Goal: Task Accomplishment & Management: Complete application form

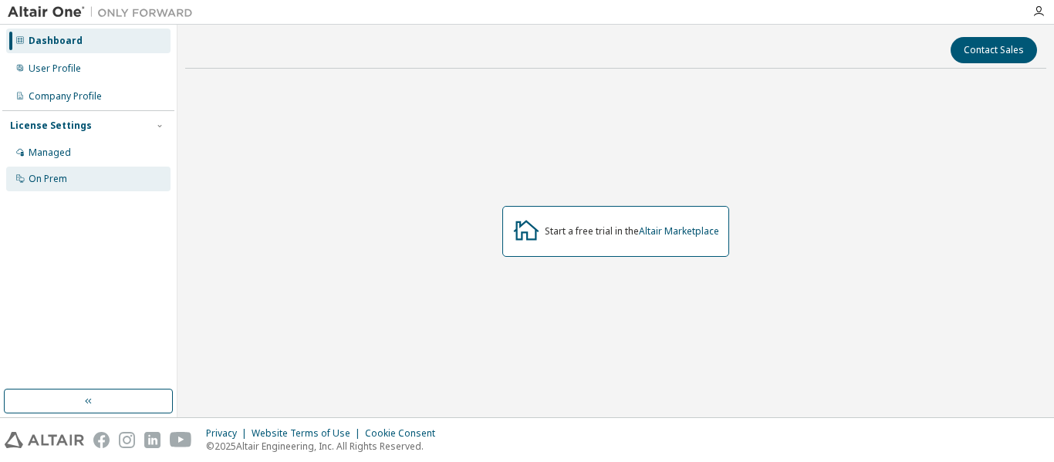
click at [52, 178] on div "On Prem" at bounding box center [48, 179] width 39 height 12
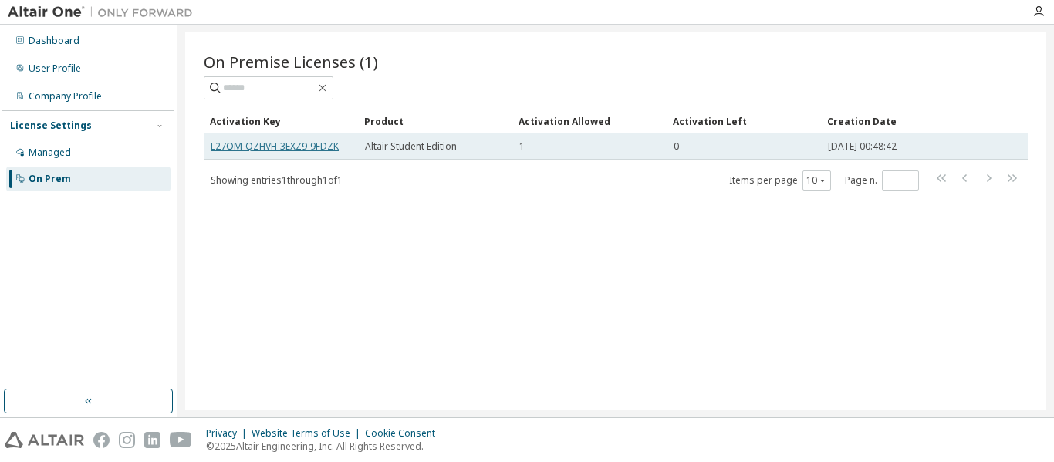
click at [320, 144] on link "L27OM-QZHVH-3EXZ9-9FDZK" at bounding box center [275, 146] width 128 height 13
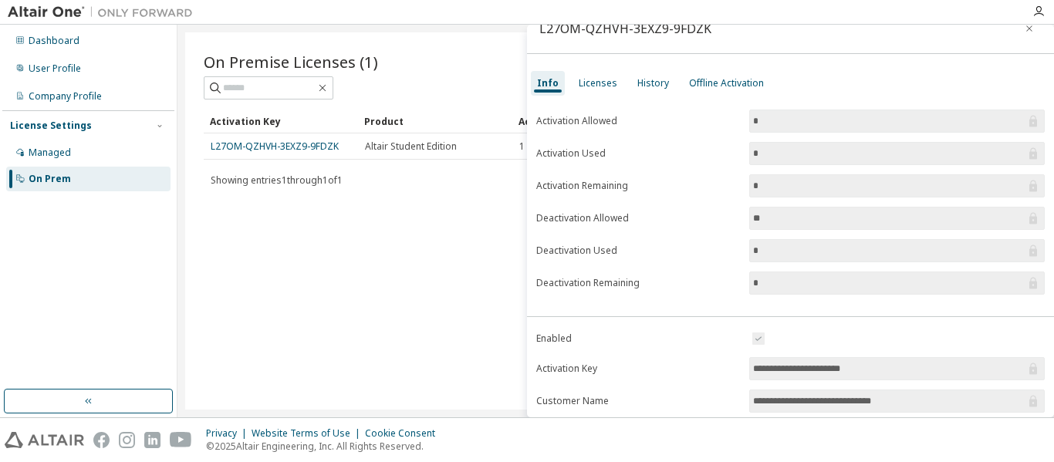
scroll to position [20, 0]
click at [591, 83] on div "Licenses" at bounding box center [598, 84] width 39 height 12
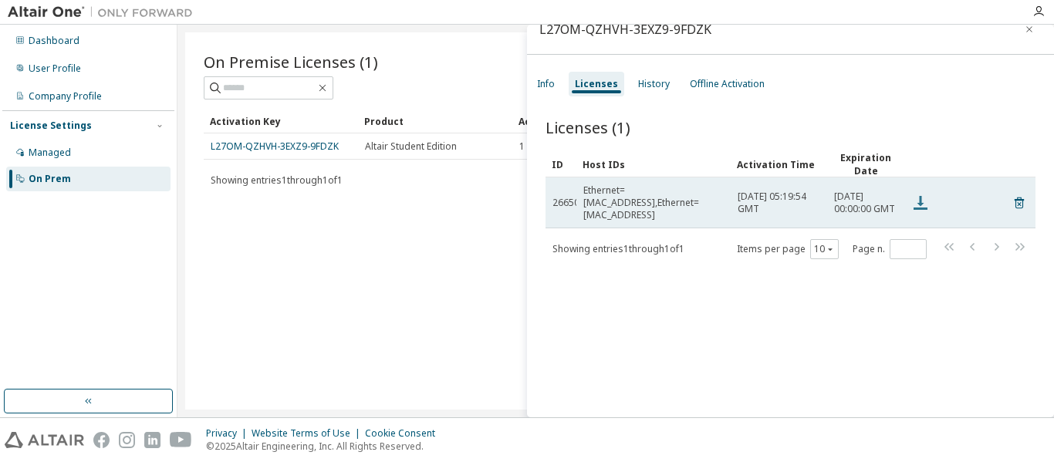
click at [922, 207] on icon at bounding box center [920, 203] width 19 height 19
click at [568, 198] on span "26650" at bounding box center [566, 203] width 27 height 12
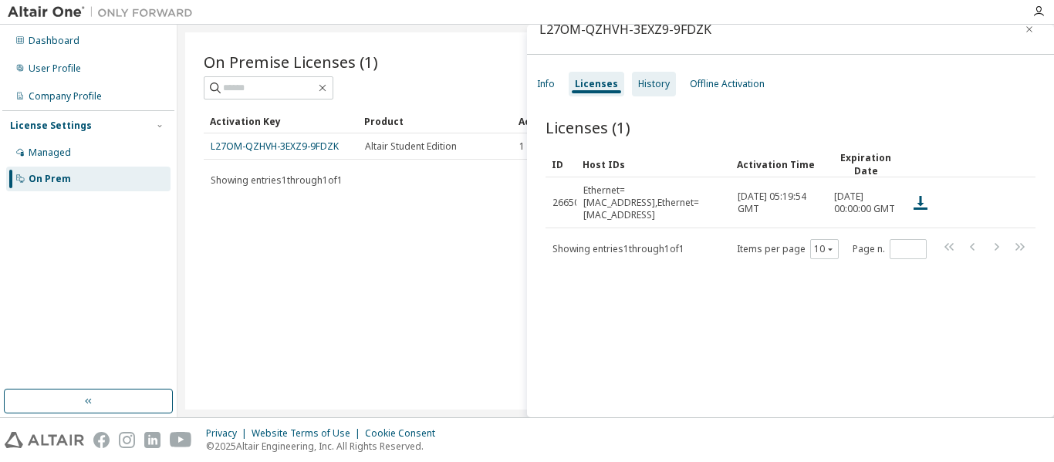
click at [641, 85] on div "History" at bounding box center [654, 84] width 32 height 12
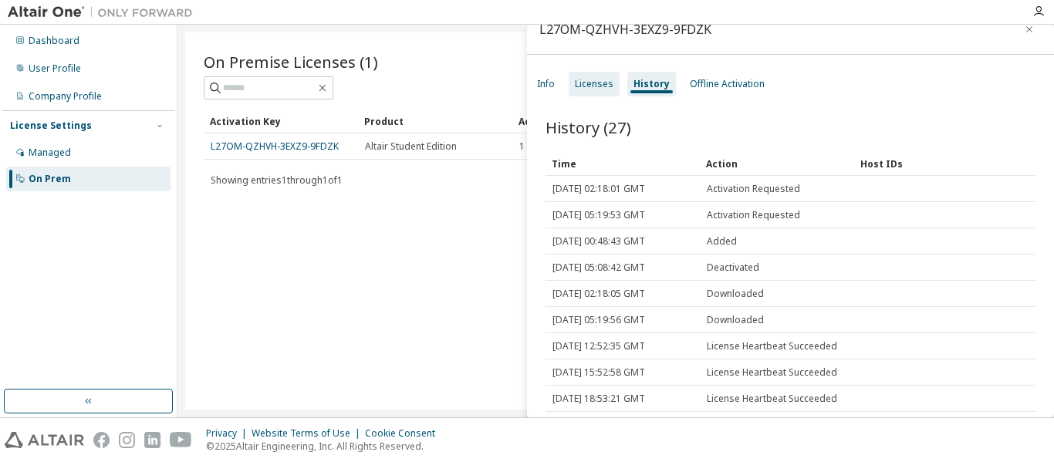
click at [597, 83] on div "Licenses" at bounding box center [594, 84] width 39 height 12
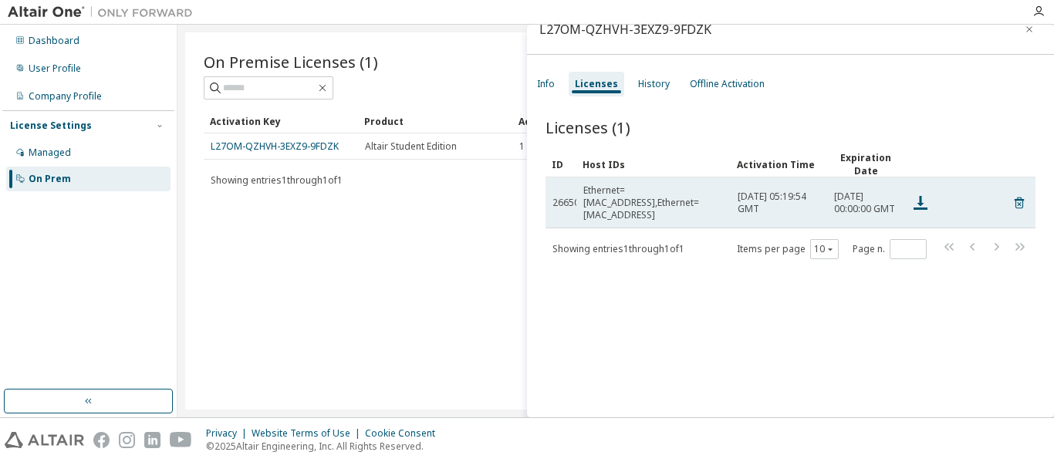
click at [563, 205] on span "26650" at bounding box center [566, 203] width 27 height 12
click at [678, 206] on div "Ethernet=BC17B81C8CD9,Ethernet=BC17B81C8CDD" at bounding box center [653, 202] width 140 height 37
click at [617, 191] on td "Ethernet=BC17B81C8CD9,Ethernet=BC17B81C8CDD" at bounding box center [654, 203] width 154 height 51
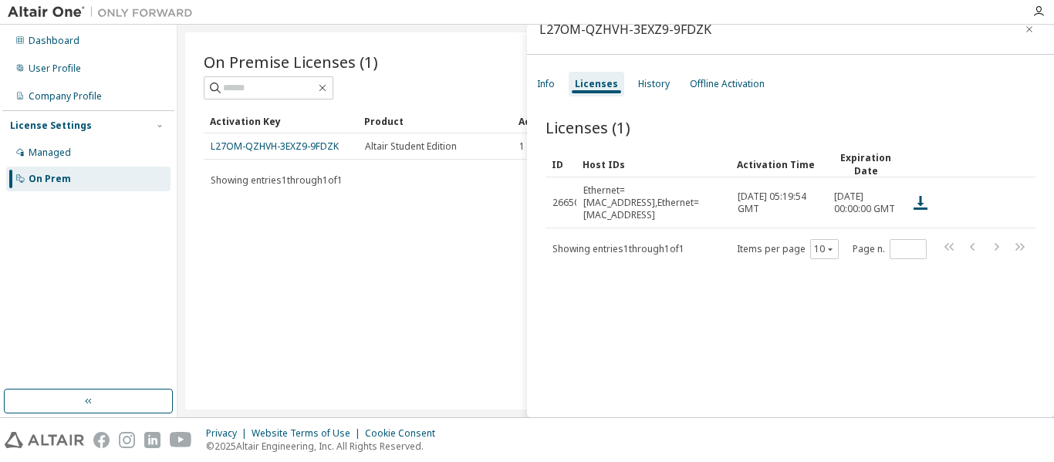
click at [400, 237] on div "On Premise Licenses (1) Clear Load Save Save As Field Operator Value Select fil…" at bounding box center [615, 220] width 861 height 377
click at [1024, 29] on icon "button" at bounding box center [1029, 29] width 11 height 12
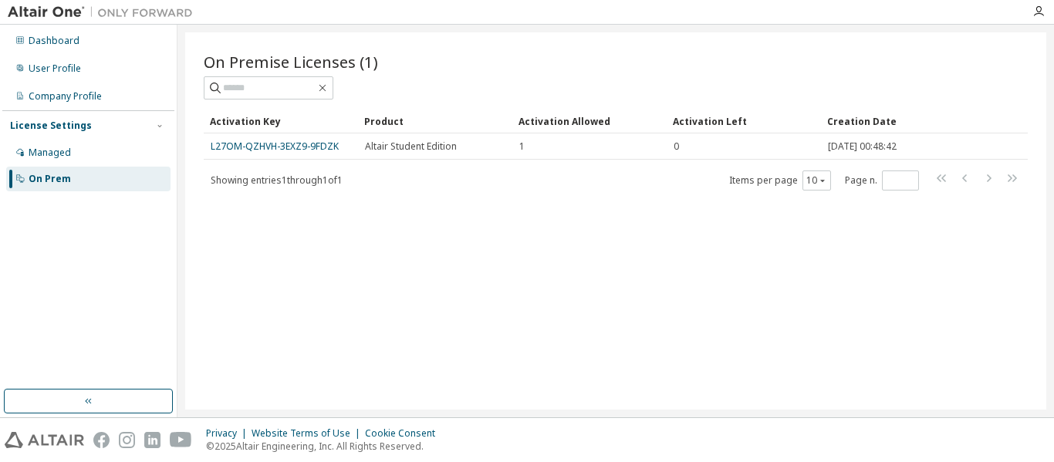
click at [556, 310] on div "On Premise Licenses (1) Clear Load Save Save As Field Operator Value Select fil…" at bounding box center [615, 220] width 861 height 377
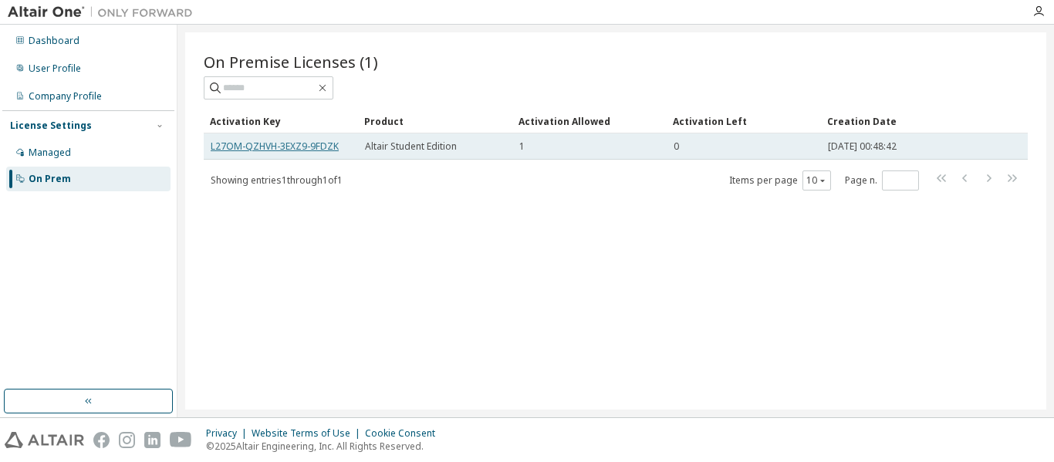
click at [264, 146] on link "L27OM-QZHVH-3EXZ9-9FDZK" at bounding box center [275, 146] width 128 height 13
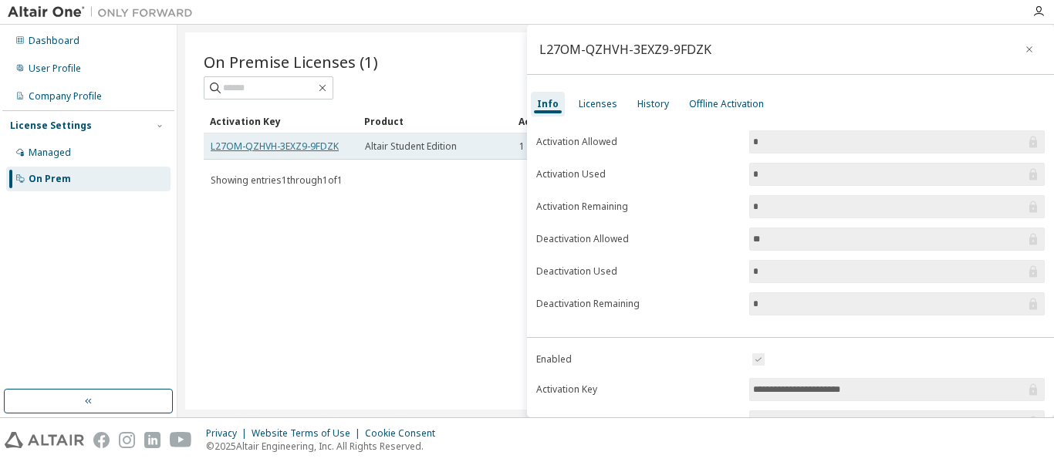
click at [264, 146] on link "L27OM-QZHVH-3EXZ9-9FDZK" at bounding box center [275, 146] width 128 height 13
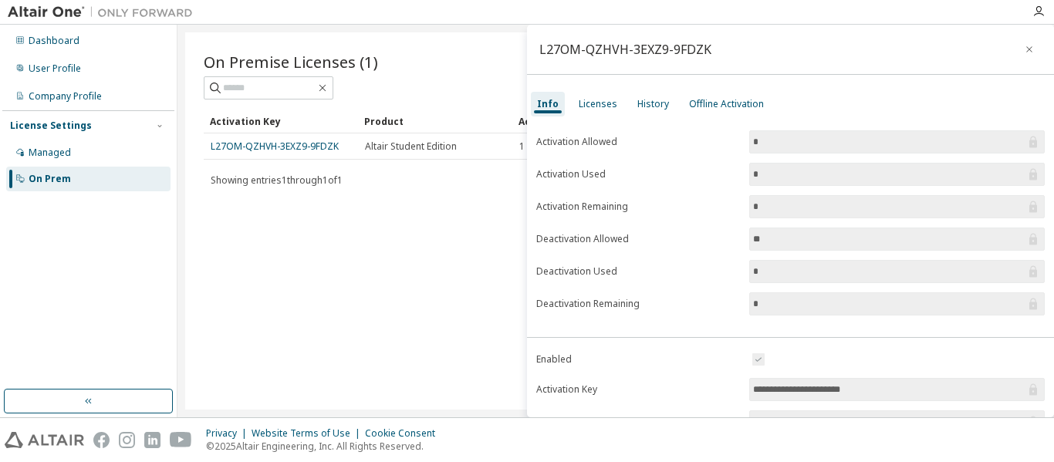
click at [388, 274] on div "On Premise Licenses (1) Clear Load Save Save As Field Operator Value Select fil…" at bounding box center [615, 220] width 861 height 377
click at [602, 96] on div "Licenses" at bounding box center [598, 104] width 51 height 25
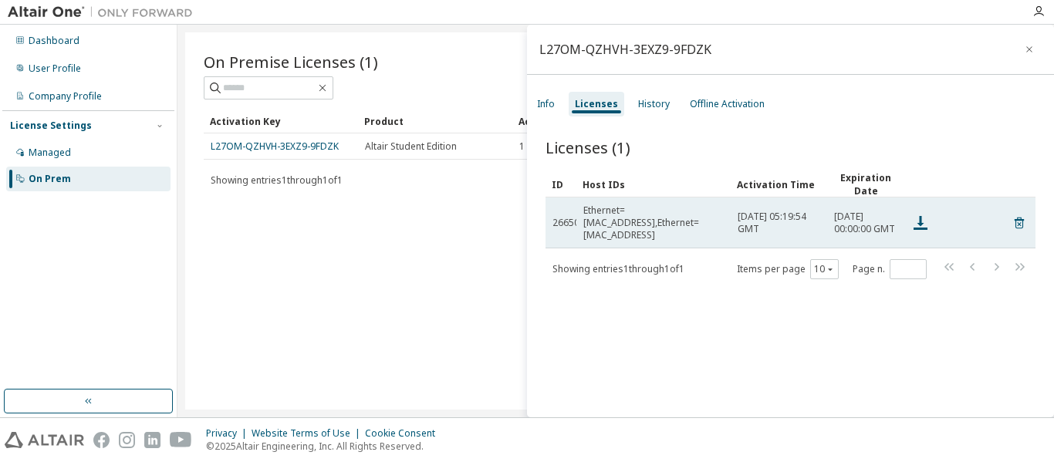
click at [594, 218] on div "Ethernet=BC17B81C8CD9,Ethernet=BC17B81C8CDD" at bounding box center [653, 223] width 140 height 37
copy td "Ethernet=BC17B81C8CD9,Ethernet=BC17B81C8CDD"
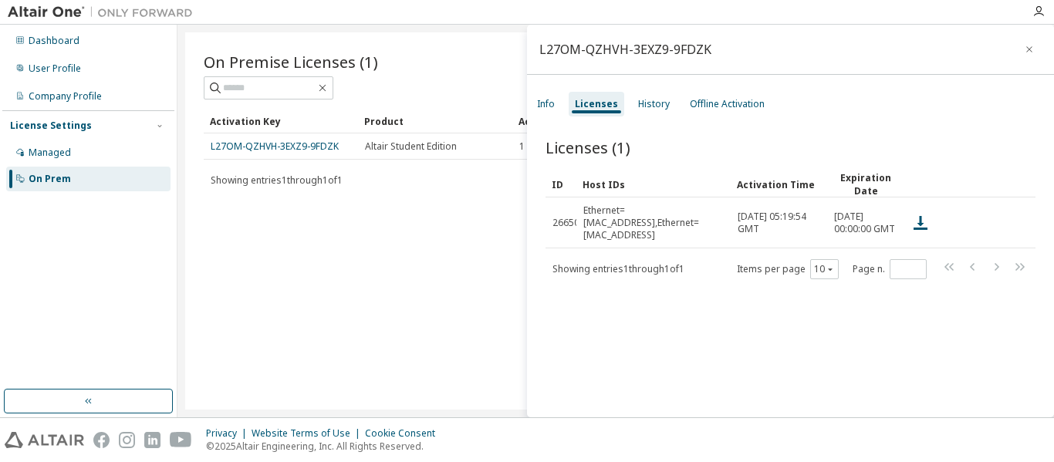
click at [644, 364] on div "Licenses (1) Clear Load Save Save As Field Operator Value Select filter Select …" at bounding box center [790, 279] width 527 height 323
click at [551, 103] on div "Info" at bounding box center [546, 104] width 18 height 12
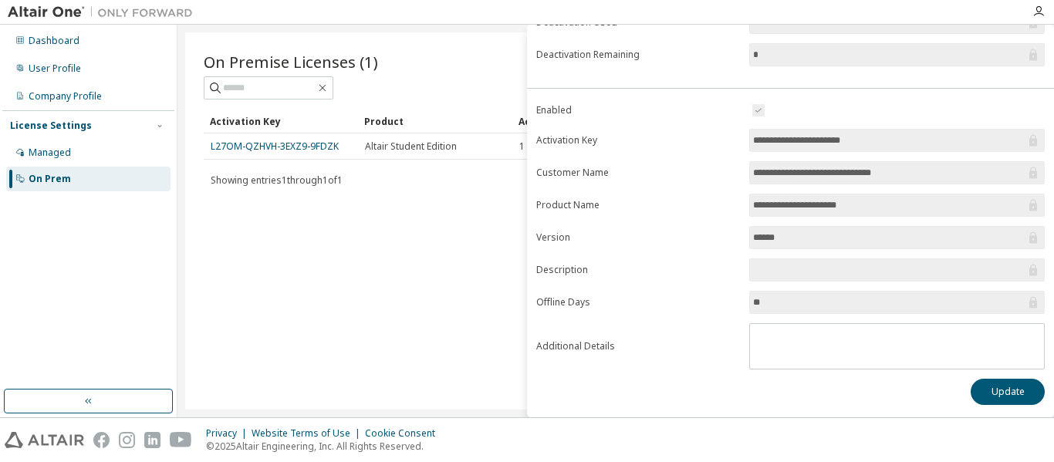
scroll to position [0, 0]
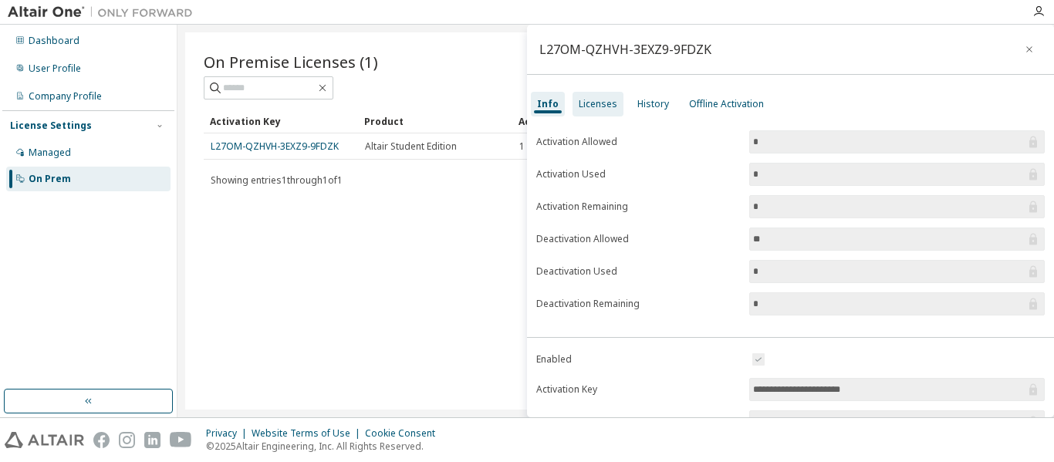
click at [596, 110] on div "Licenses" at bounding box center [598, 104] width 51 height 25
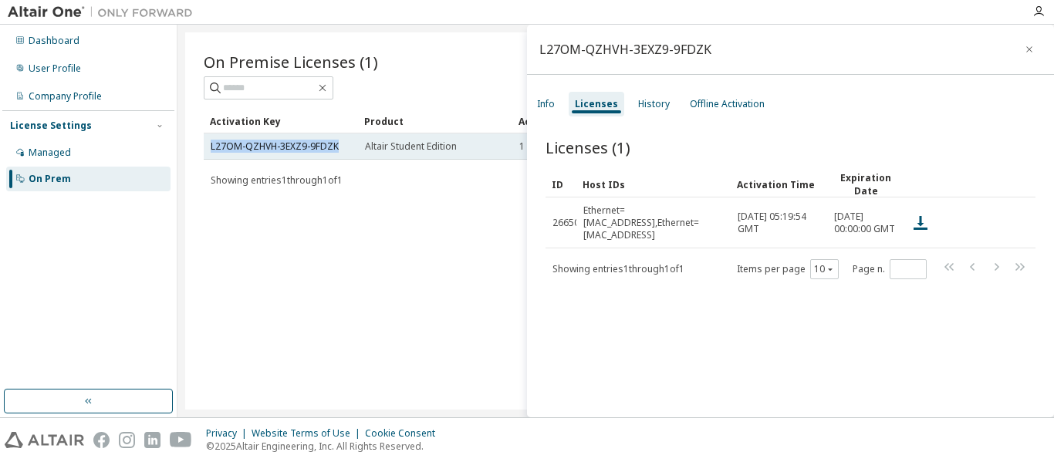
drag, startPoint x: 347, startPoint y: 148, endPoint x: 206, endPoint y: 151, distance: 140.5
click at [206, 151] on td "L27OM-QZHVH-3EXZ9-9FDZK" at bounding box center [281, 147] width 154 height 26
copy link "L27OM-QZHVH-3EXZ9-9FDZK"
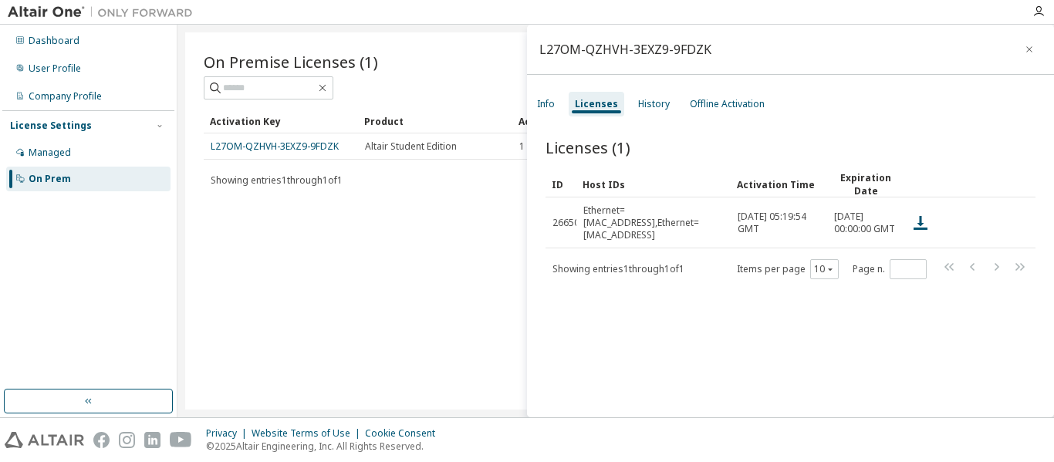
click at [303, 272] on div "On Premise Licenses (1) Clear Load Save Save As Field Operator Value Select fil…" at bounding box center [615, 220] width 861 height 377
click at [58, 150] on div "Managed" at bounding box center [50, 153] width 42 height 12
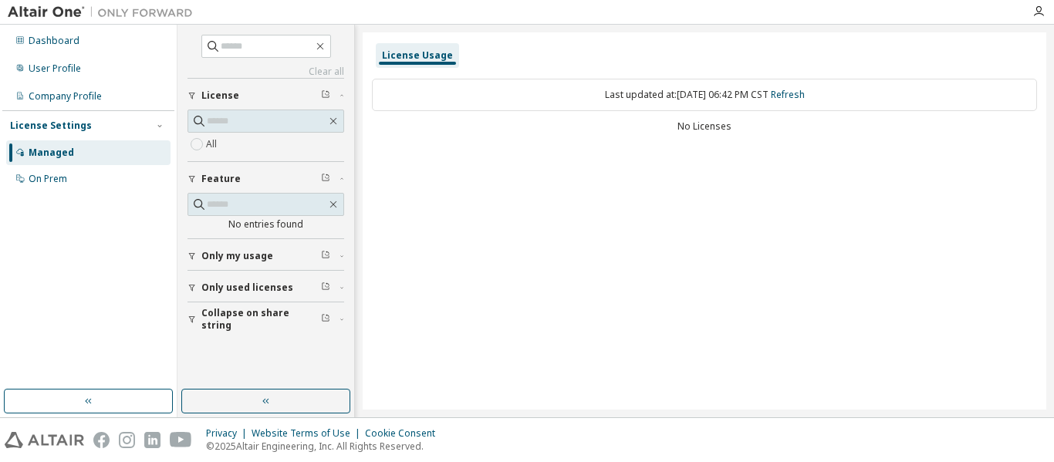
click at [259, 286] on span "Only used licenses" at bounding box center [247, 288] width 92 height 12
click at [231, 362] on span "Collapse on share string" at bounding box center [261, 364] width 120 height 25
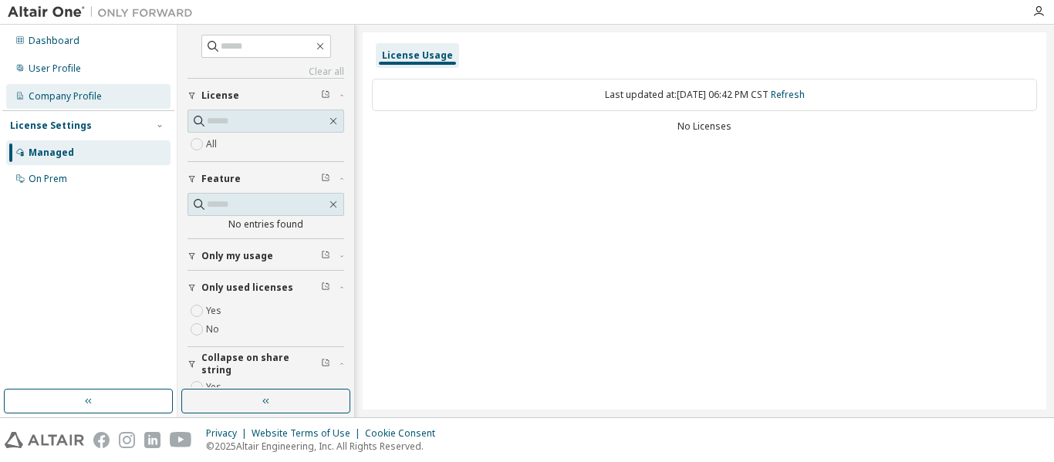
click at [73, 103] on div "Company Profile" at bounding box center [88, 96] width 164 height 25
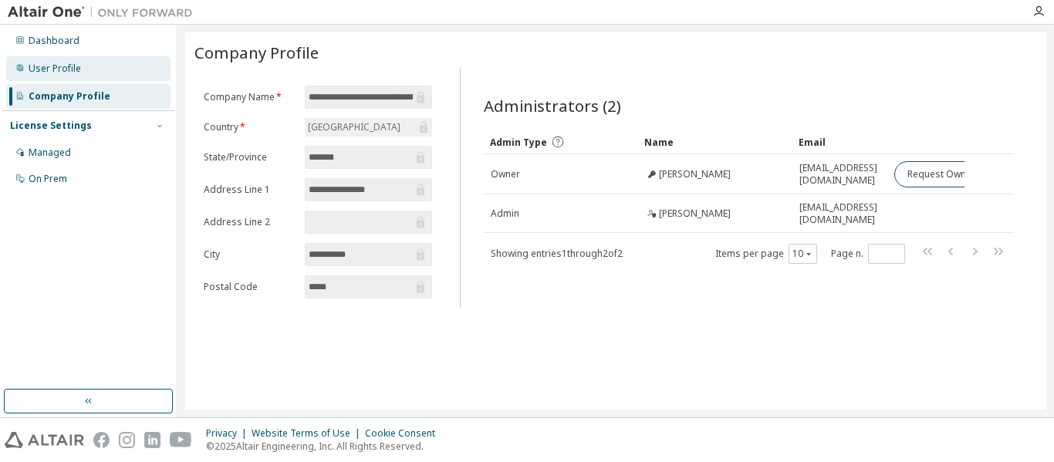
click at [52, 67] on div "User Profile" at bounding box center [55, 69] width 52 height 12
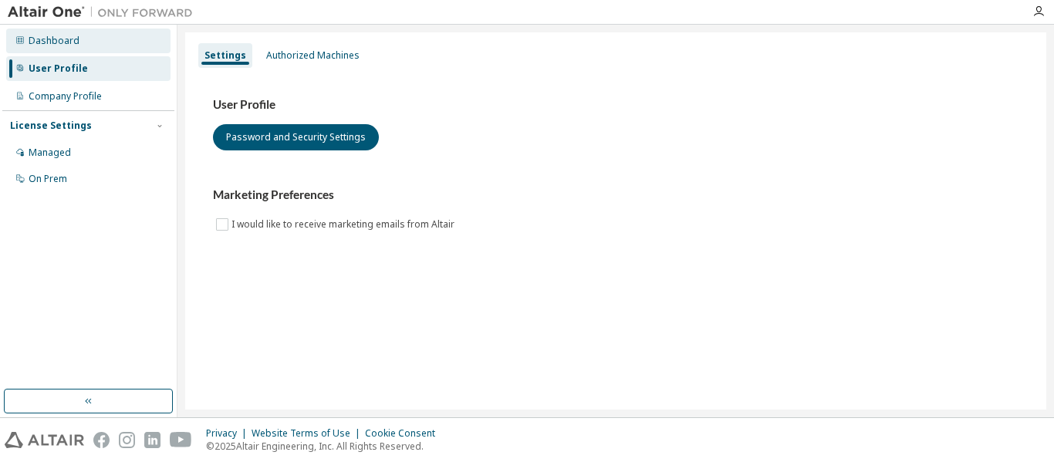
click at [62, 31] on div "Dashboard" at bounding box center [88, 41] width 164 height 25
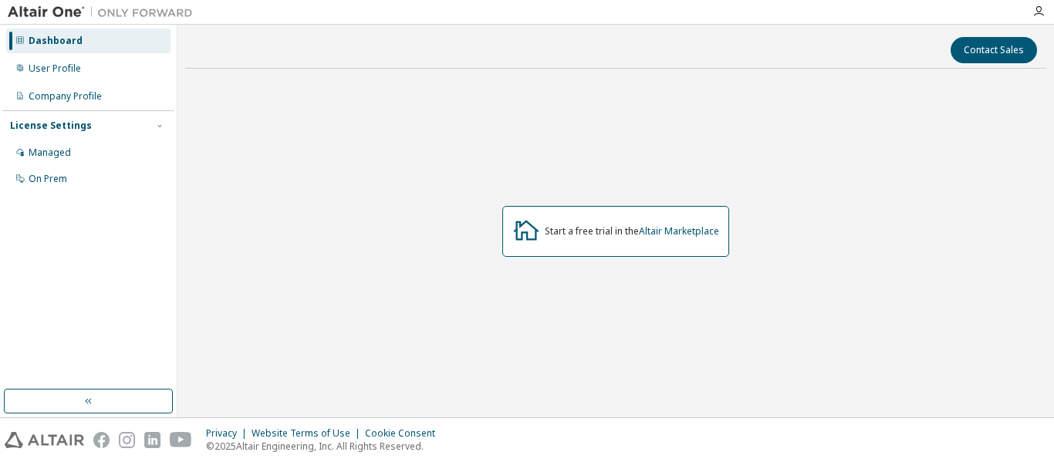
click at [48, 15] on img at bounding box center [104, 12] width 193 height 15
click at [95, 391] on button "button" at bounding box center [88, 401] width 169 height 25
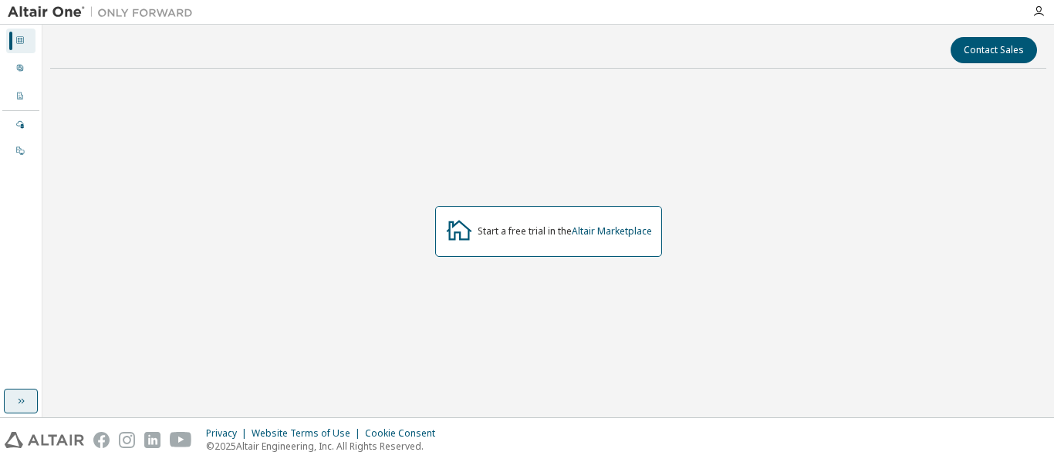
click at [24, 395] on icon "button" at bounding box center [21, 401] width 12 height 12
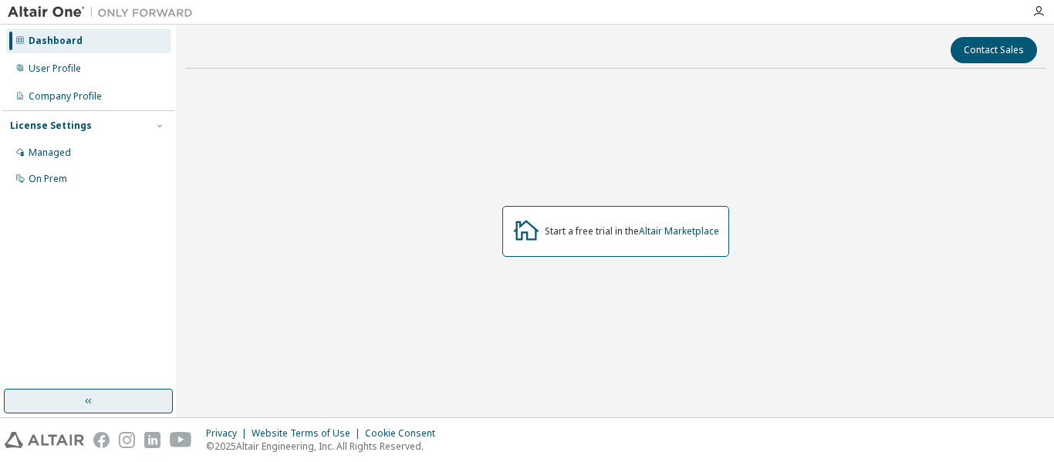
click at [1047, 8] on div at bounding box center [1038, 11] width 31 height 12
click at [1032, 19] on div at bounding box center [1038, 11] width 31 height 23
click at [1037, 15] on icon "button" at bounding box center [1039, 11] width 12 height 12
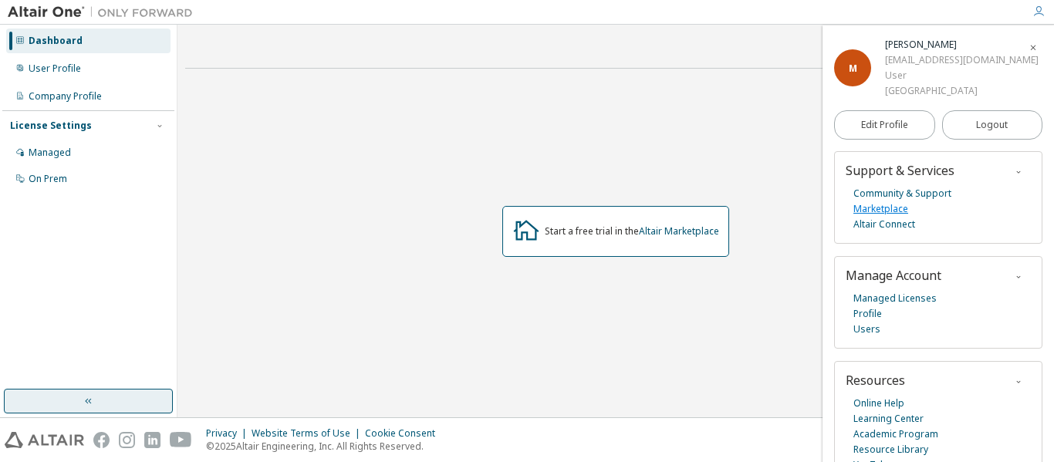
click at [881, 217] on link "Marketplace" at bounding box center [881, 208] width 55 height 15
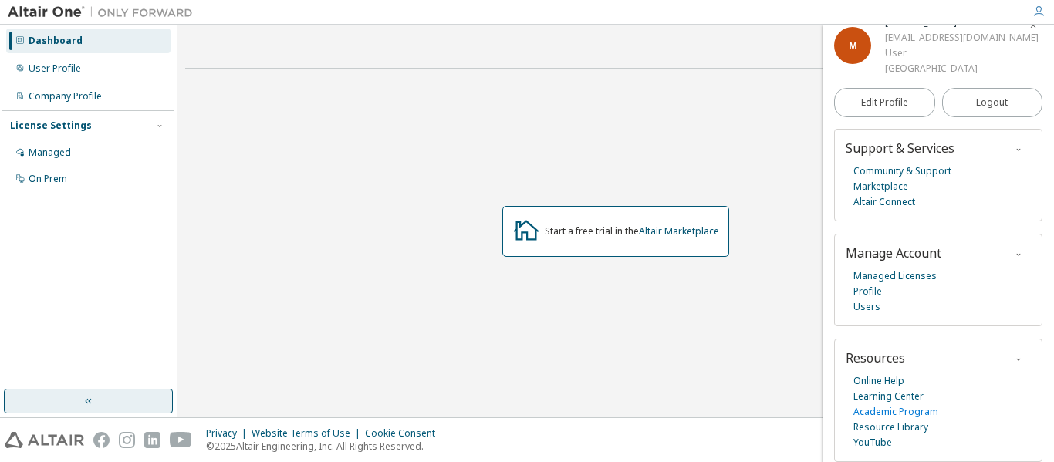
click at [909, 411] on link "Academic Program" at bounding box center [896, 411] width 85 height 15
click at [896, 274] on link "Managed Licenses" at bounding box center [895, 276] width 83 height 15
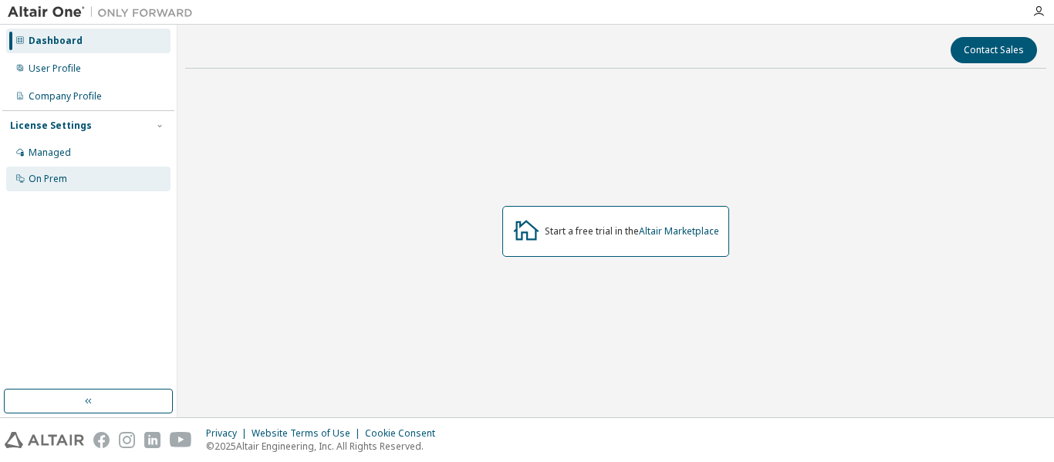
click at [44, 175] on div "On Prem" at bounding box center [48, 179] width 39 height 12
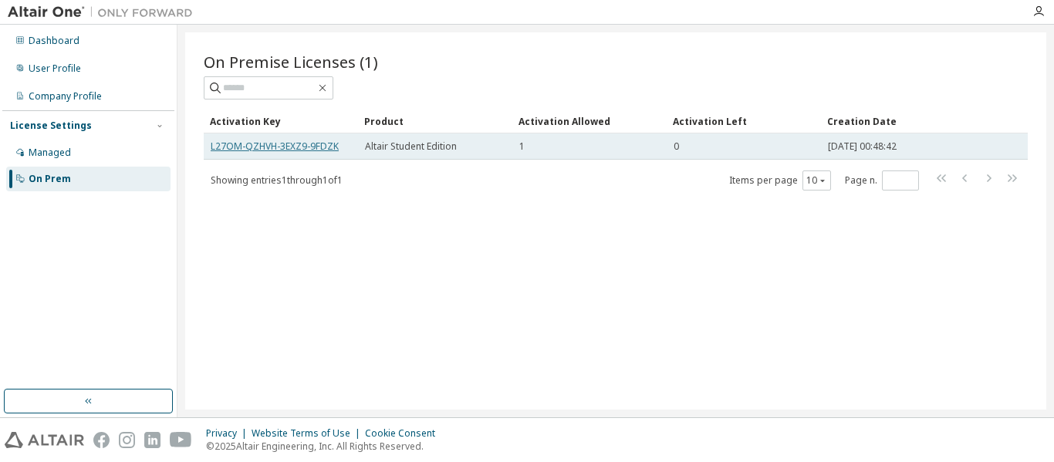
drag, startPoint x: 309, startPoint y: 143, endPoint x: 277, endPoint y: 144, distance: 32.5
click at [277, 144] on link "L27OM-QZHVH-3EXZ9-9FDZK" at bounding box center [275, 146] width 128 height 13
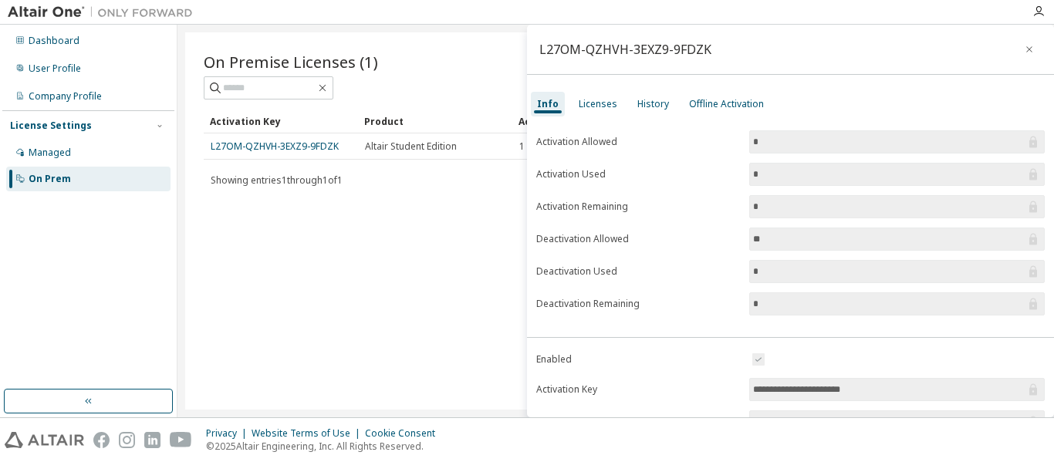
click at [785, 394] on input "**********" at bounding box center [889, 389] width 272 height 15
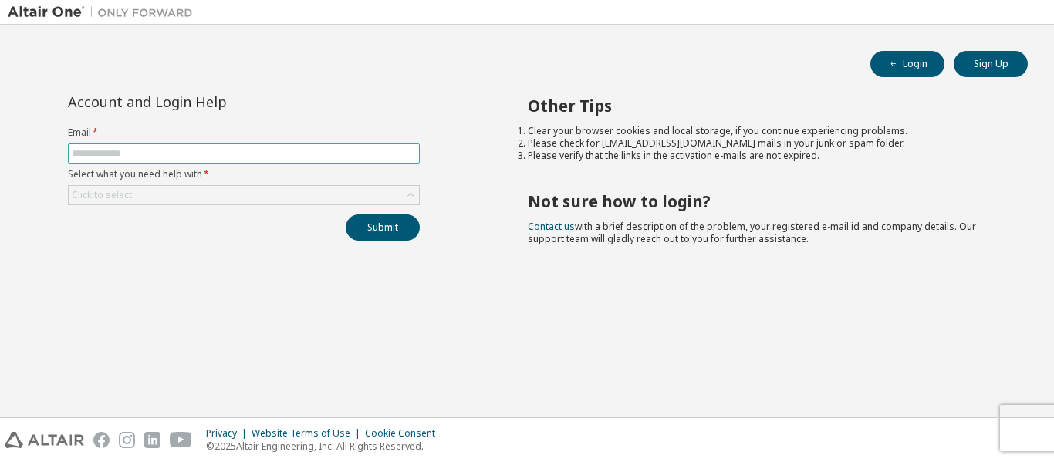
click at [183, 155] on input "text" at bounding box center [244, 153] width 344 height 12
type input "**********"
click at [129, 199] on div "Click to select" at bounding box center [102, 195] width 60 height 12
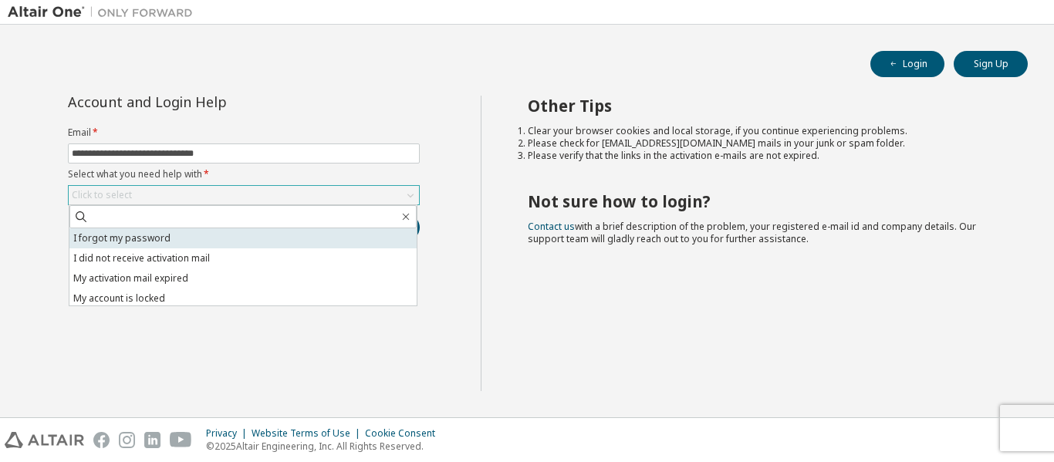
click at [183, 242] on li "I forgot my password" at bounding box center [242, 238] width 347 height 20
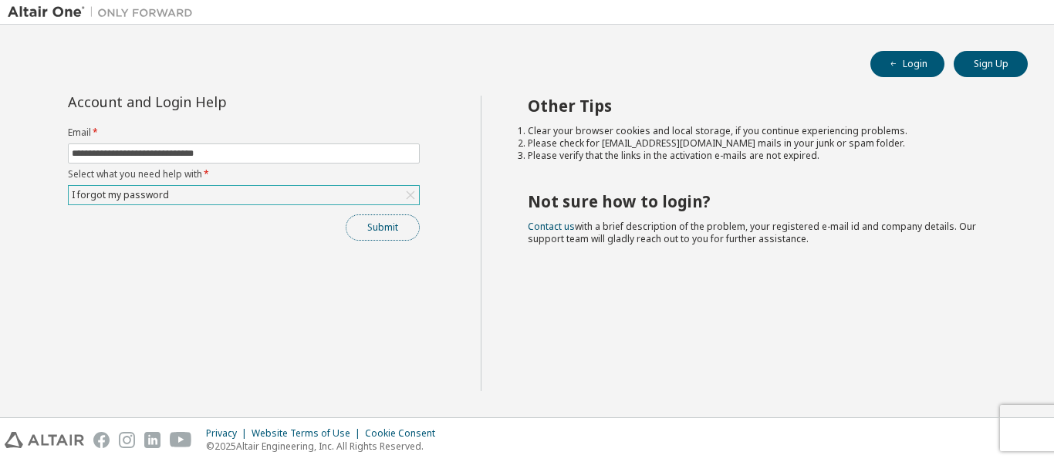
click at [389, 224] on button "Submit" at bounding box center [383, 228] width 74 height 26
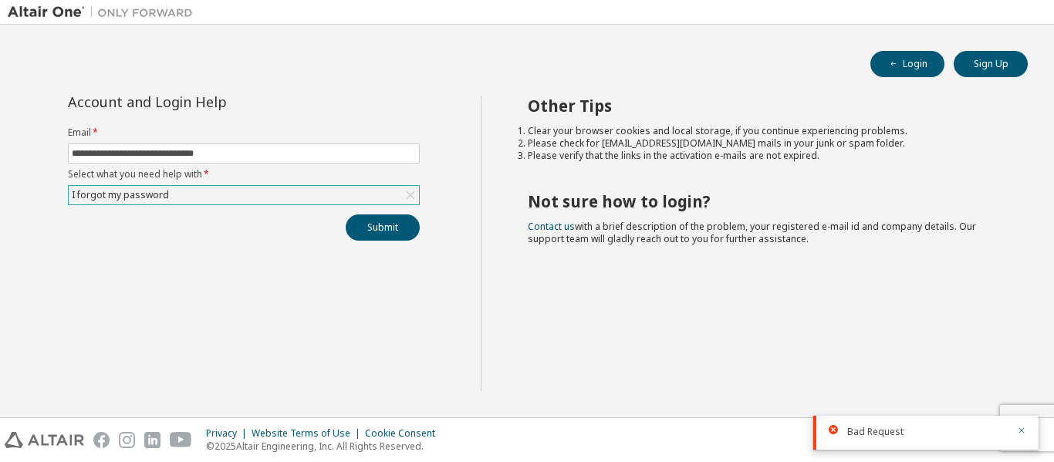
click at [372, 332] on div "**********" at bounding box center [244, 244] width 473 height 296
click at [389, 226] on button "Submit" at bounding box center [383, 228] width 74 height 26
click at [1023, 384] on icon "button" at bounding box center [1022, 384] width 5 height 5
click at [245, 154] on input "**********" at bounding box center [244, 153] width 344 height 12
click at [165, 157] on input "**********" at bounding box center [244, 153] width 344 height 12
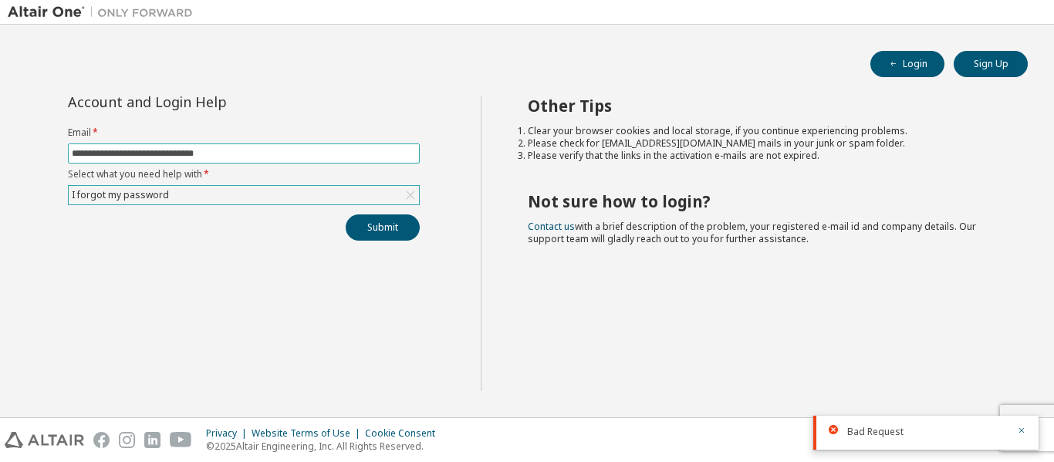
click at [165, 157] on input "**********" at bounding box center [244, 153] width 344 height 12
click at [268, 149] on input "**********" at bounding box center [244, 153] width 344 height 12
click at [424, 178] on div "**********" at bounding box center [244, 168] width 370 height 145
click at [992, 64] on button "Sign Up" at bounding box center [991, 64] width 74 height 26
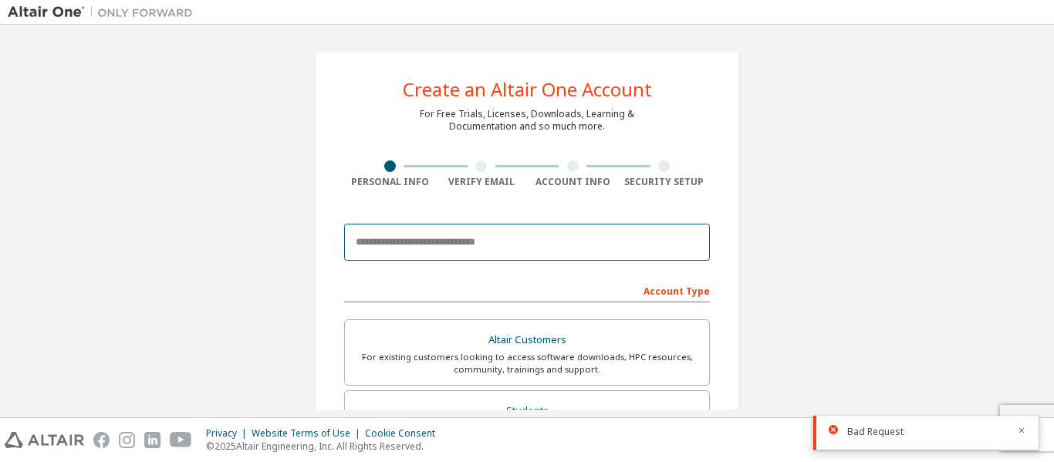
click at [420, 245] on input "email" at bounding box center [527, 242] width 366 height 37
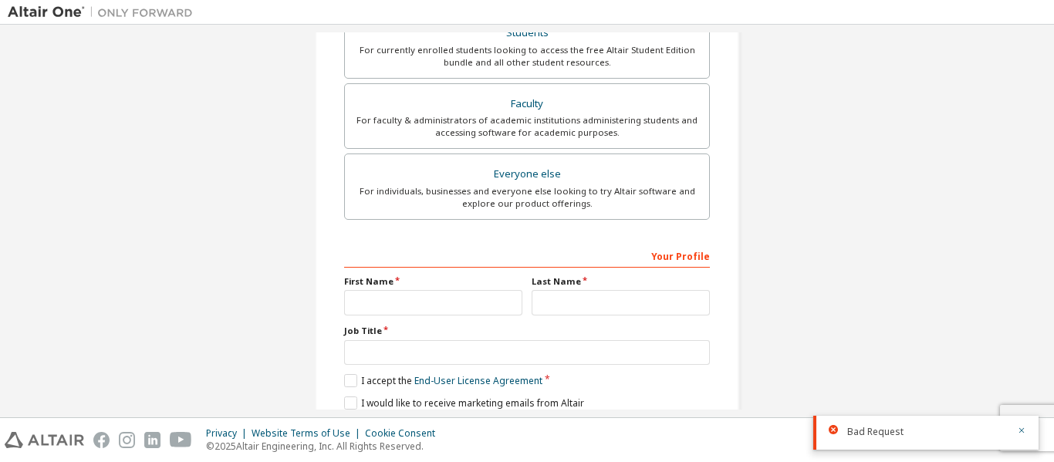
scroll to position [380, 0]
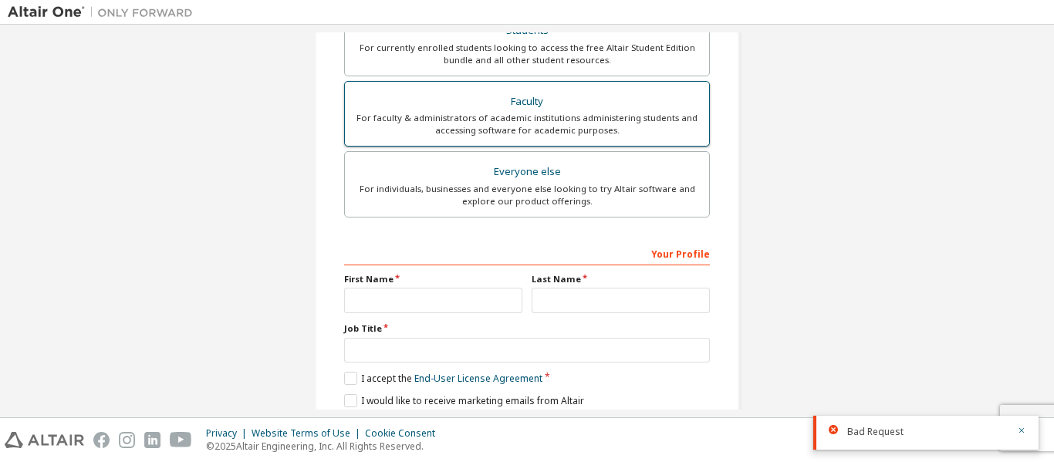
type input "**********"
click at [539, 127] on div "For faculty & administrators of academic institutions administering students an…" at bounding box center [527, 124] width 346 height 25
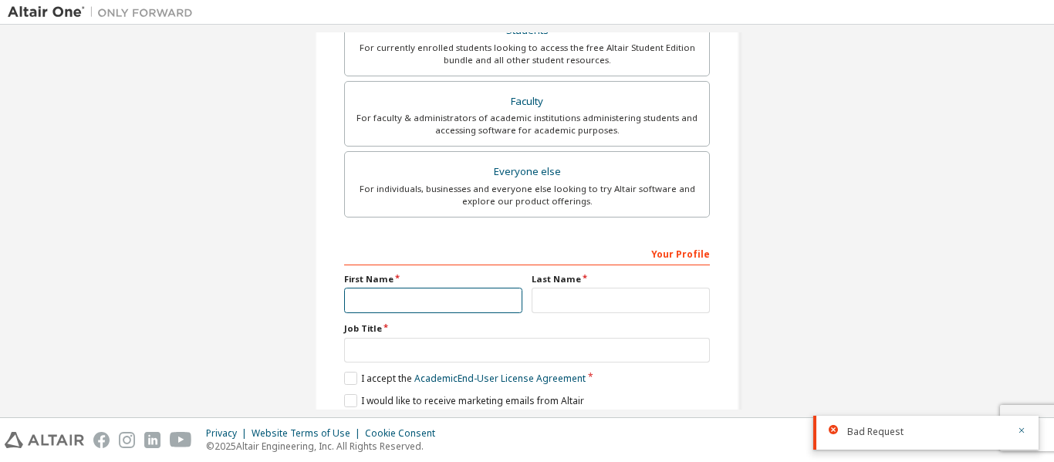
click at [386, 299] on input "text" at bounding box center [433, 300] width 178 height 25
type input "**********"
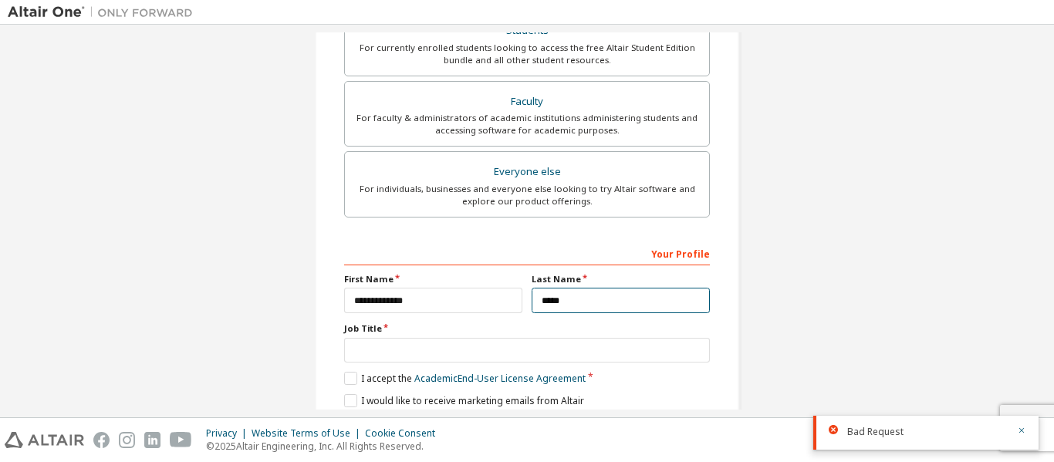
type input "*****"
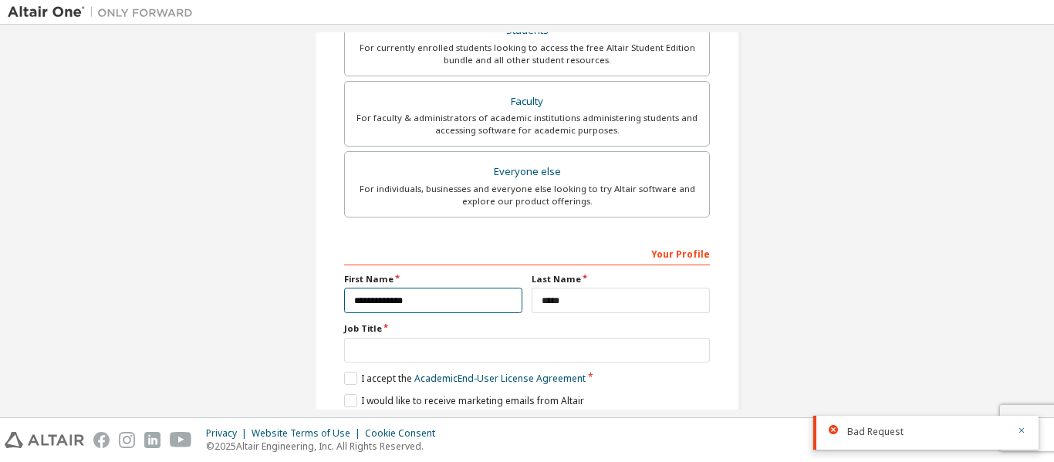
click at [402, 297] on input "**********" at bounding box center [433, 300] width 178 height 25
type input "*****"
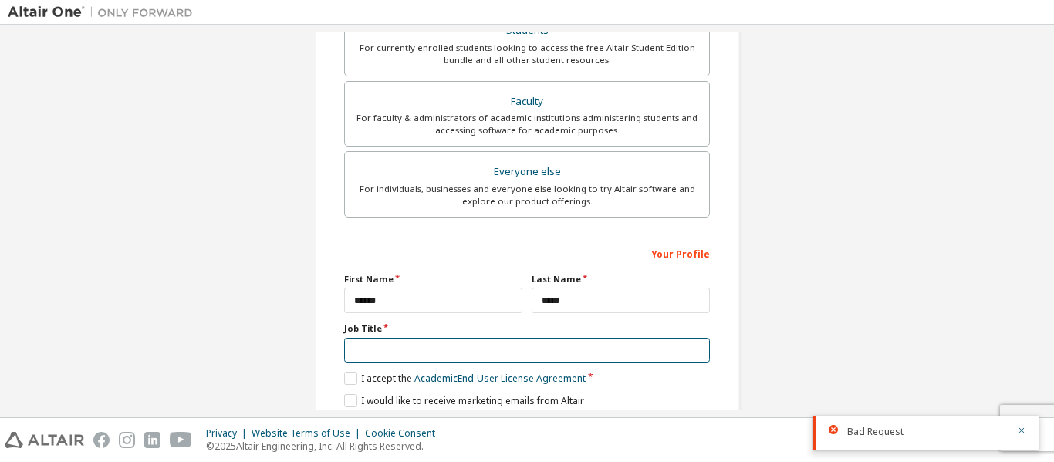
click at [387, 350] on input "text" at bounding box center [527, 350] width 366 height 25
type input "*******"
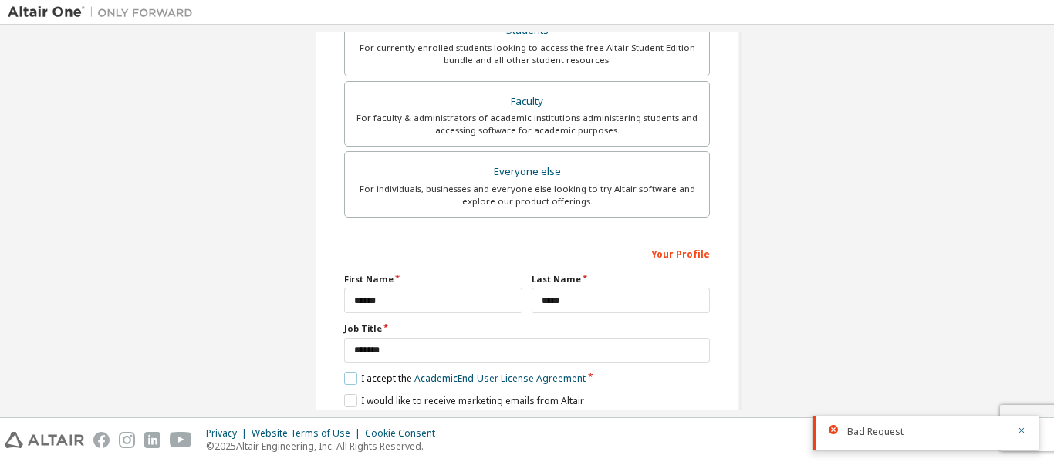
click at [346, 380] on label "I accept the Academic End-User License Agreement" at bounding box center [465, 378] width 242 height 13
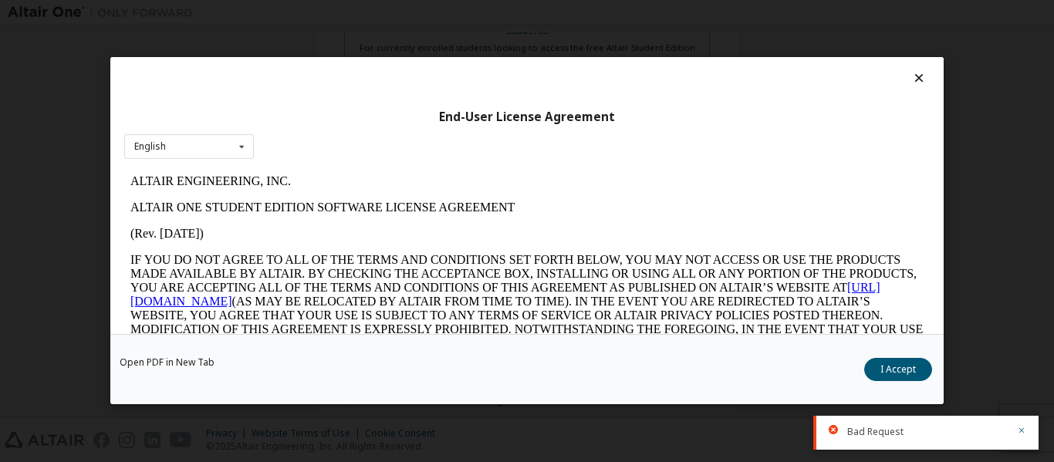
scroll to position [0, 0]
click at [891, 372] on button "I Accept" at bounding box center [898, 370] width 68 height 23
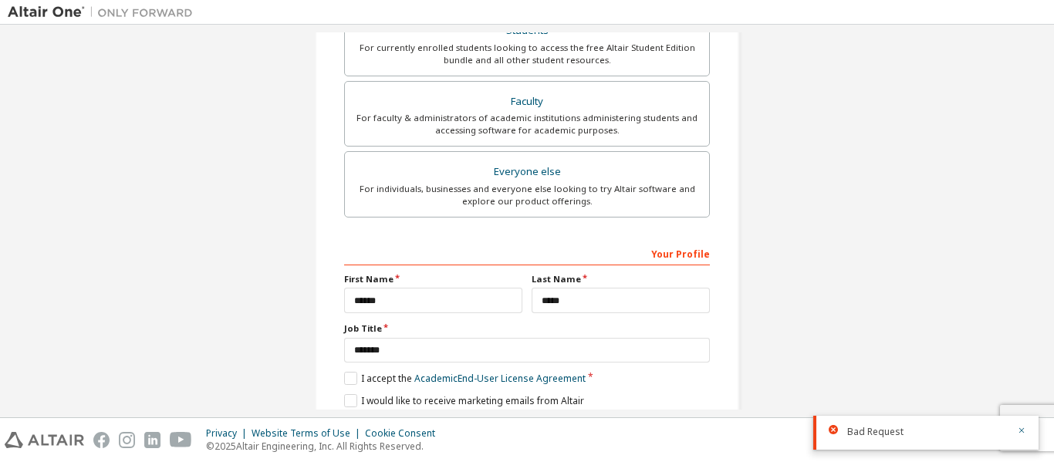
scroll to position [440, 0]
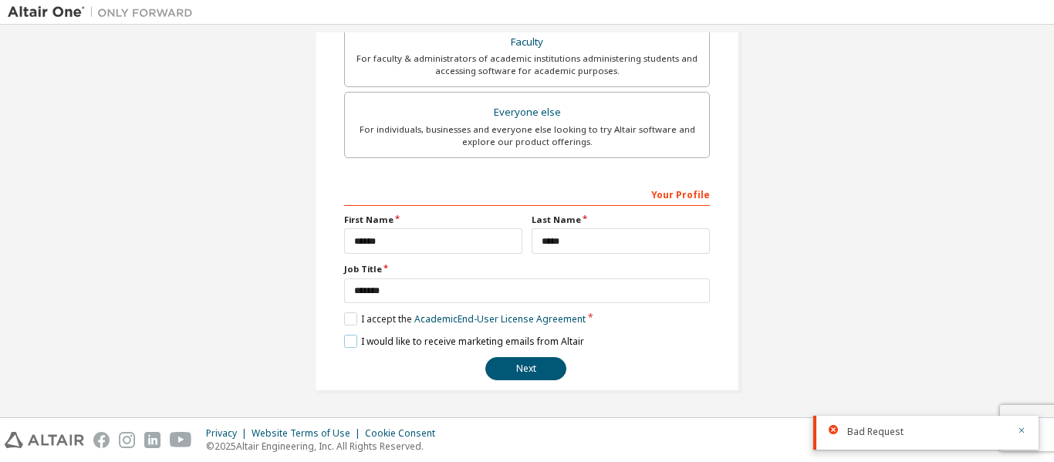
click at [354, 340] on label "I would like to receive marketing emails from Altair" at bounding box center [464, 341] width 240 height 13
click at [505, 370] on button "Next" at bounding box center [525, 368] width 81 height 23
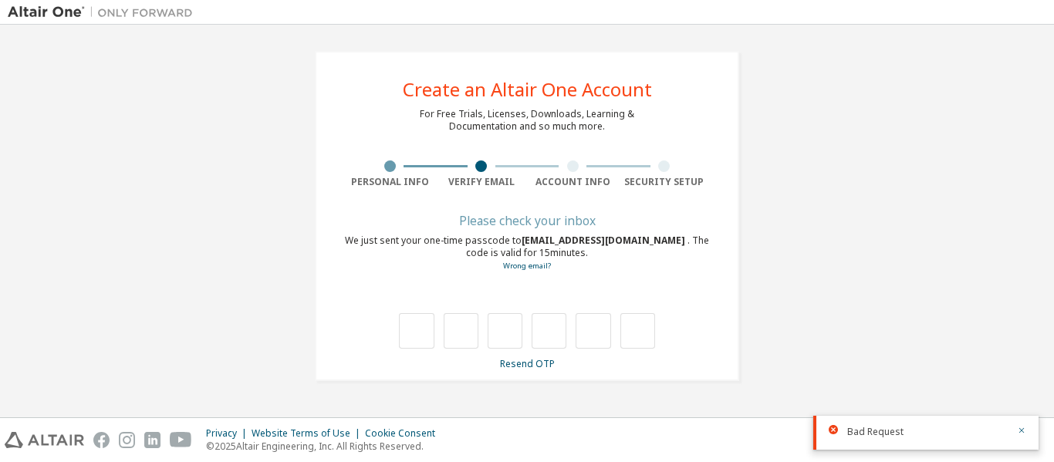
scroll to position [0, 0]
click at [408, 326] on input "text" at bounding box center [416, 331] width 35 height 36
type input "*"
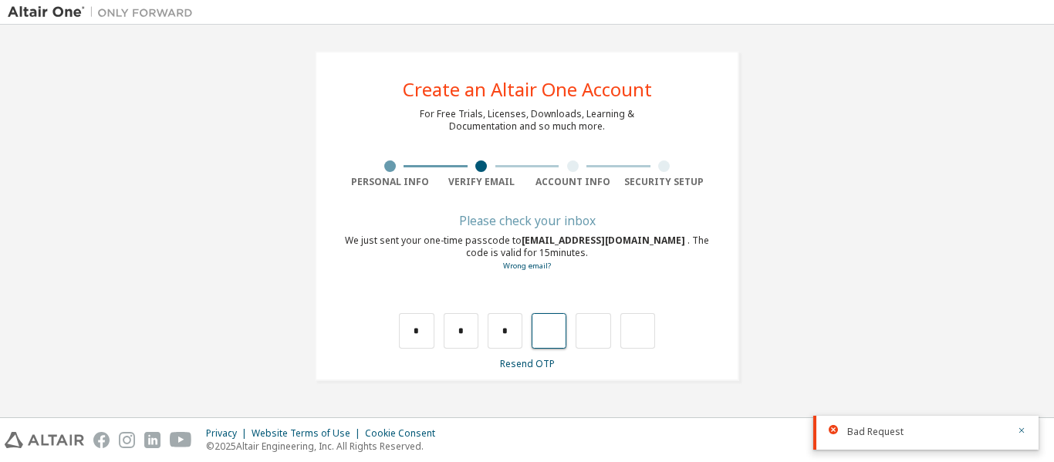
type input "*"
